Goal: Navigation & Orientation: Find specific page/section

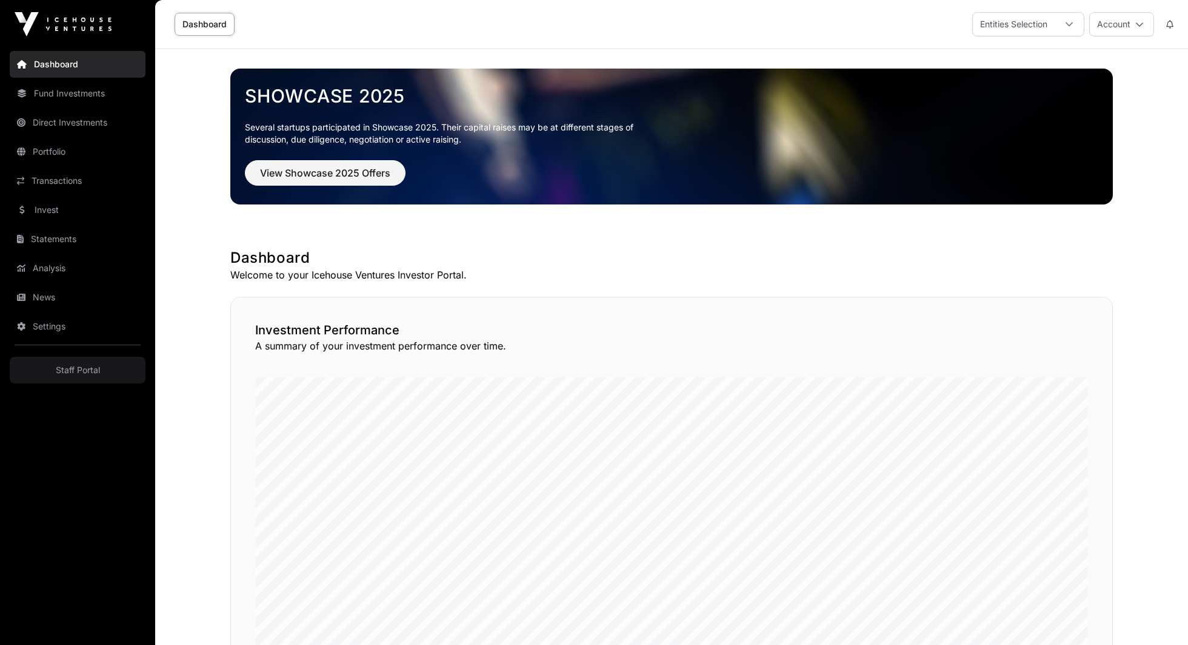
click at [60, 129] on link "Direct Investments" at bounding box center [78, 122] width 136 height 27
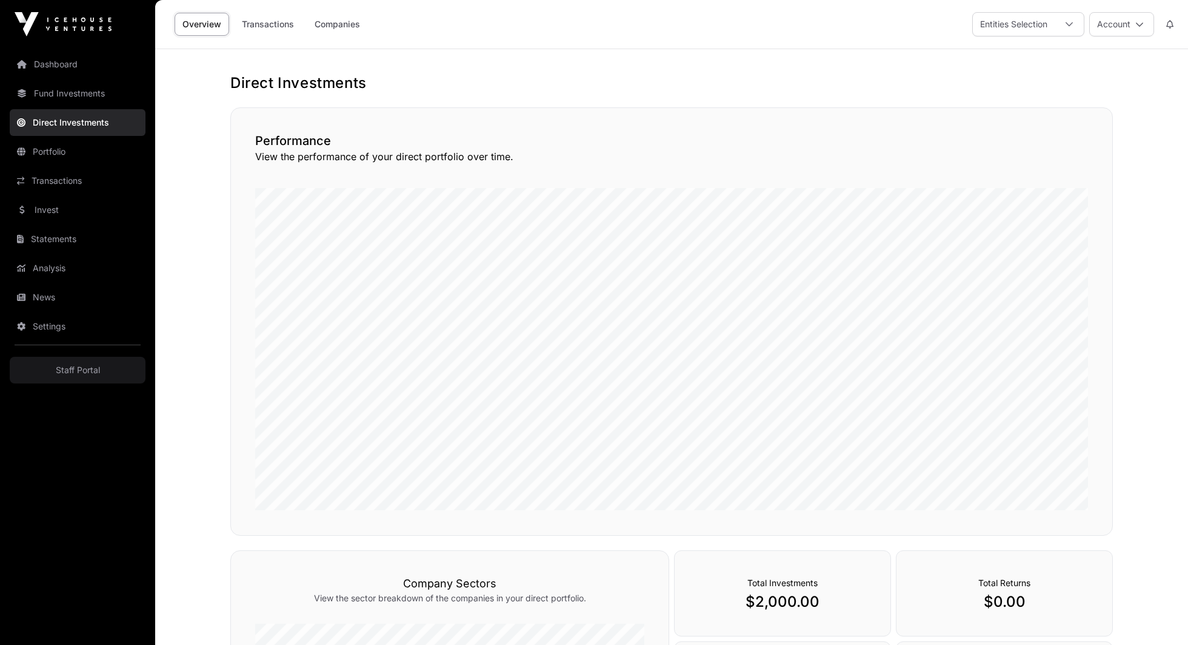
click at [277, 19] on link "Transactions" at bounding box center [268, 24] width 68 height 23
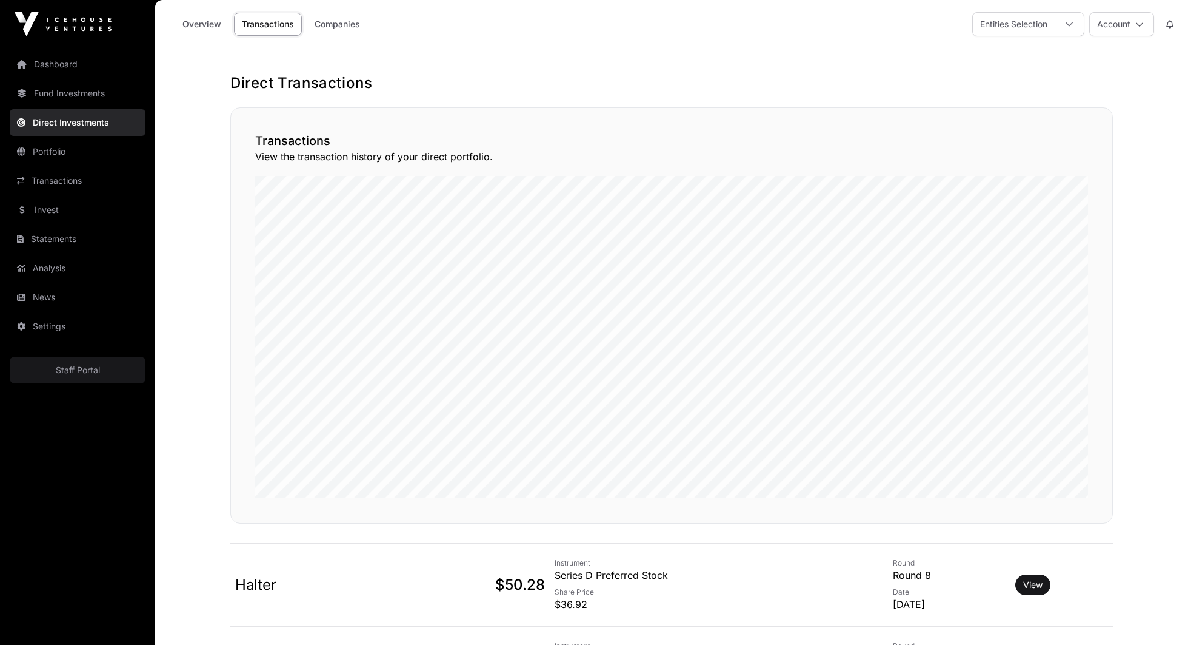
click at [1144, 27] on button "Account" at bounding box center [1122, 24] width 65 height 24
click at [1051, 173] on span "Sign Out" at bounding box center [1046, 179] width 35 height 12
click at [1120, 33] on button "Account" at bounding box center [1122, 24] width 65 height 24
drag, startPoint x: 113, startPoint y: 342, endPoint x: 109, endPoint y: 357, distance: 15.2
click at [113, 342] on nav "Dashboard Fund Investments Direct Investments Portfolio Transactions Invest Sta…" at bounding box center [77, 342] width 155 height 586
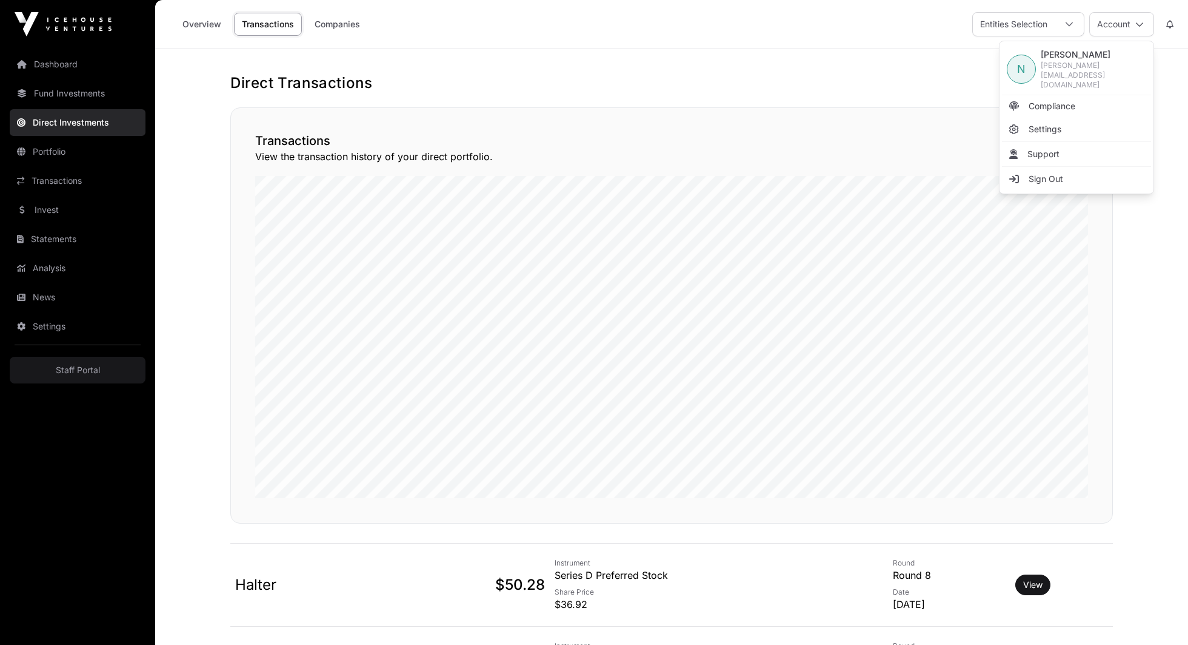
click at [106, 377] on link "Staff Portal" at bounding box center [78, 370] width 136 height 27
